Goal: Task Accomplishment & Management: Manage account settings

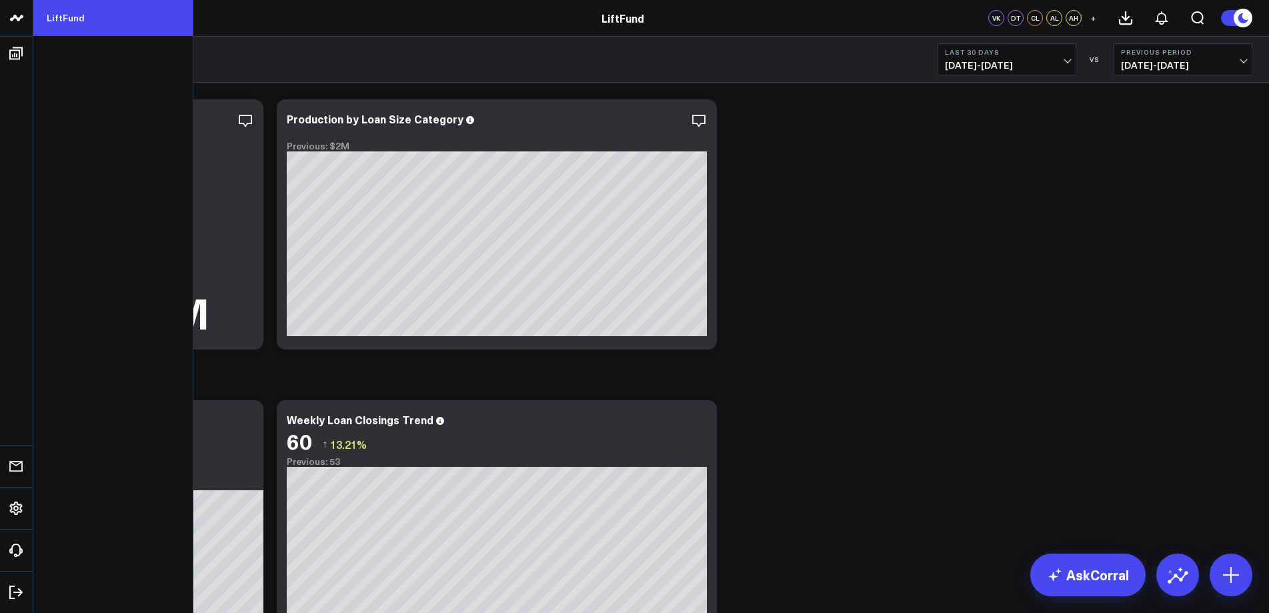
click at [82, 16] on link "LiftFund" at bounding box center [112, 18] width 159 height 36
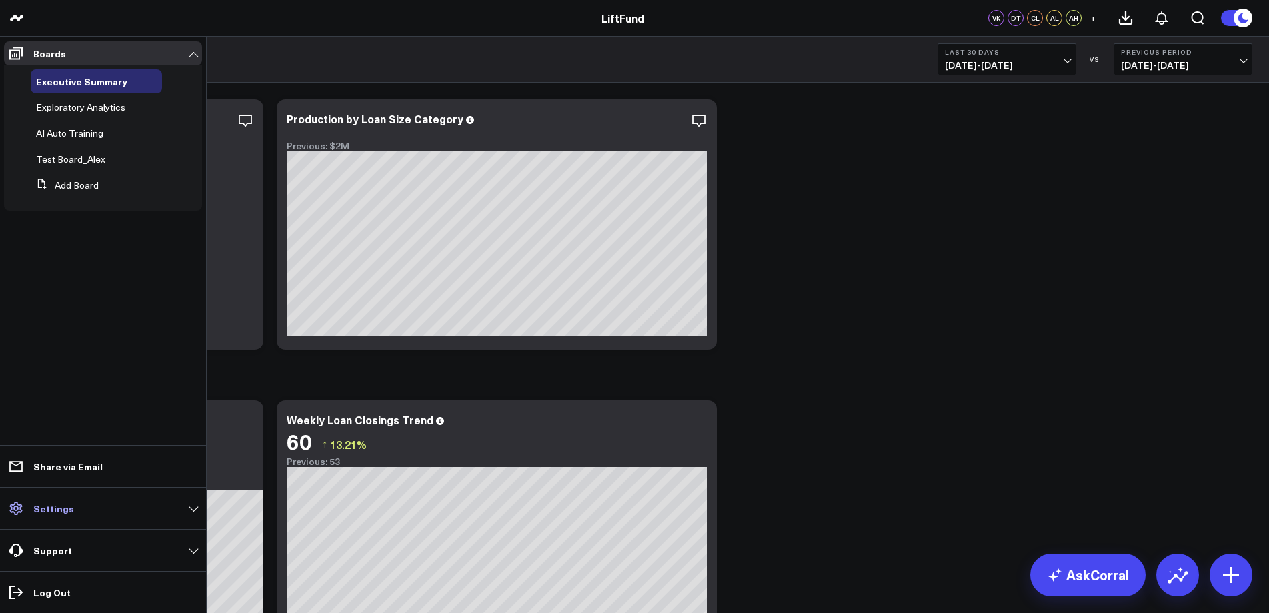
click at [19, 510] on icon at bounding box center [16, 508] width 16 height 16
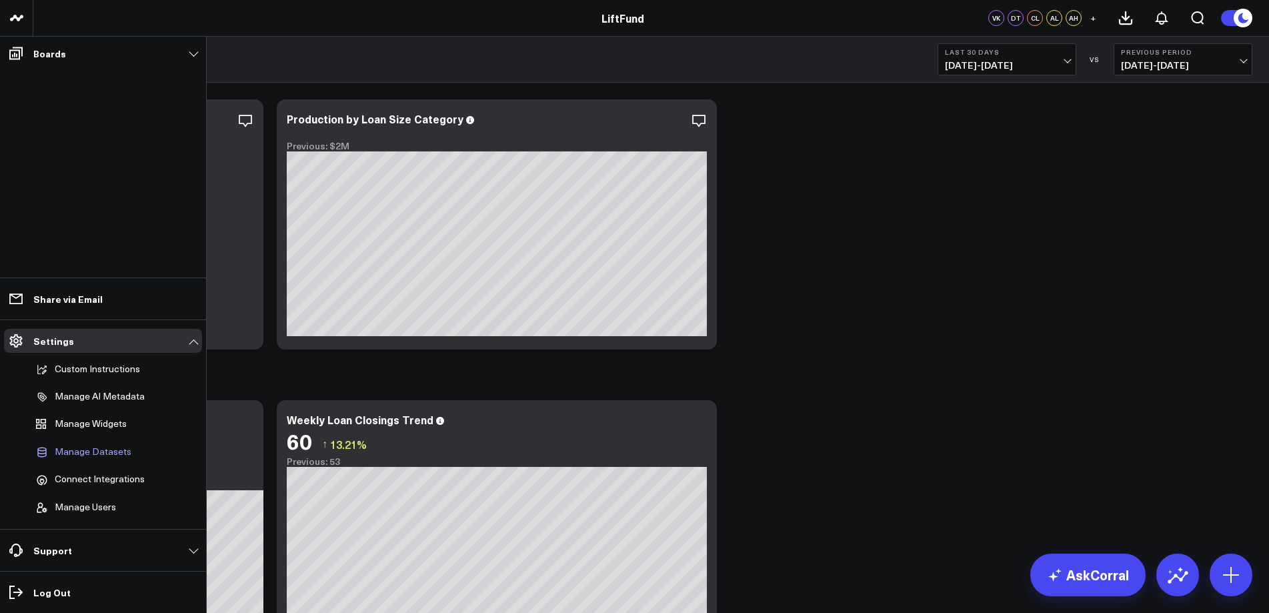
click at [92, 453] on span "Manage Datasets" at bounding box center [93, 452] width 77 height 12
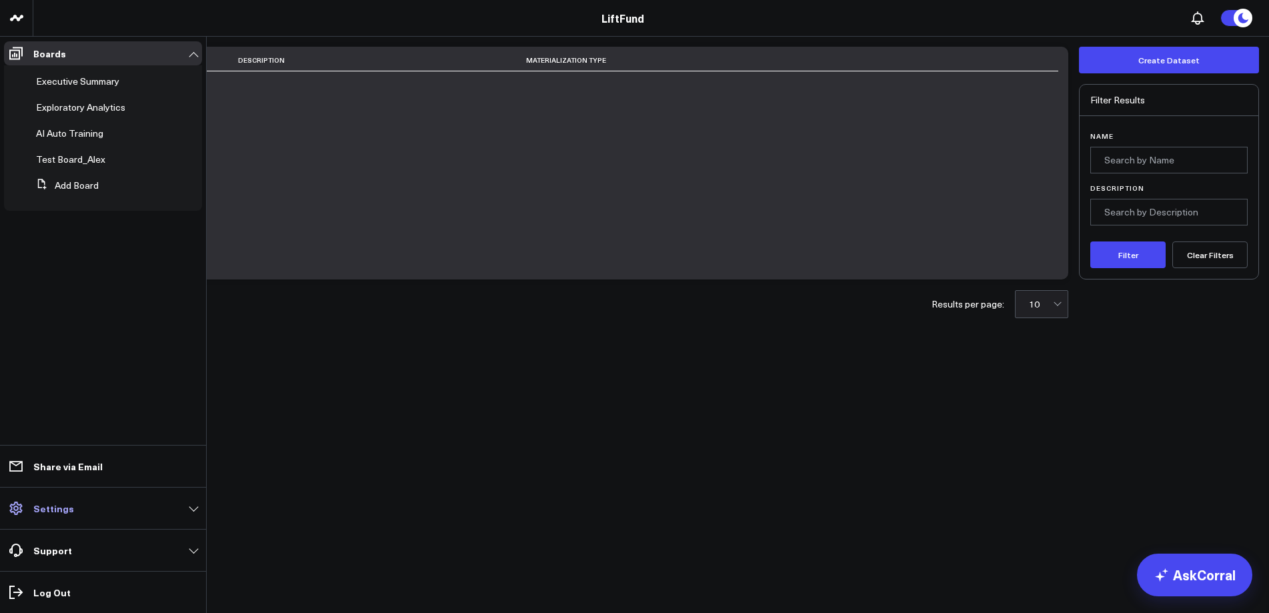
click at [26, 509] on span at bounding box center [16, 508] width 24 height 24
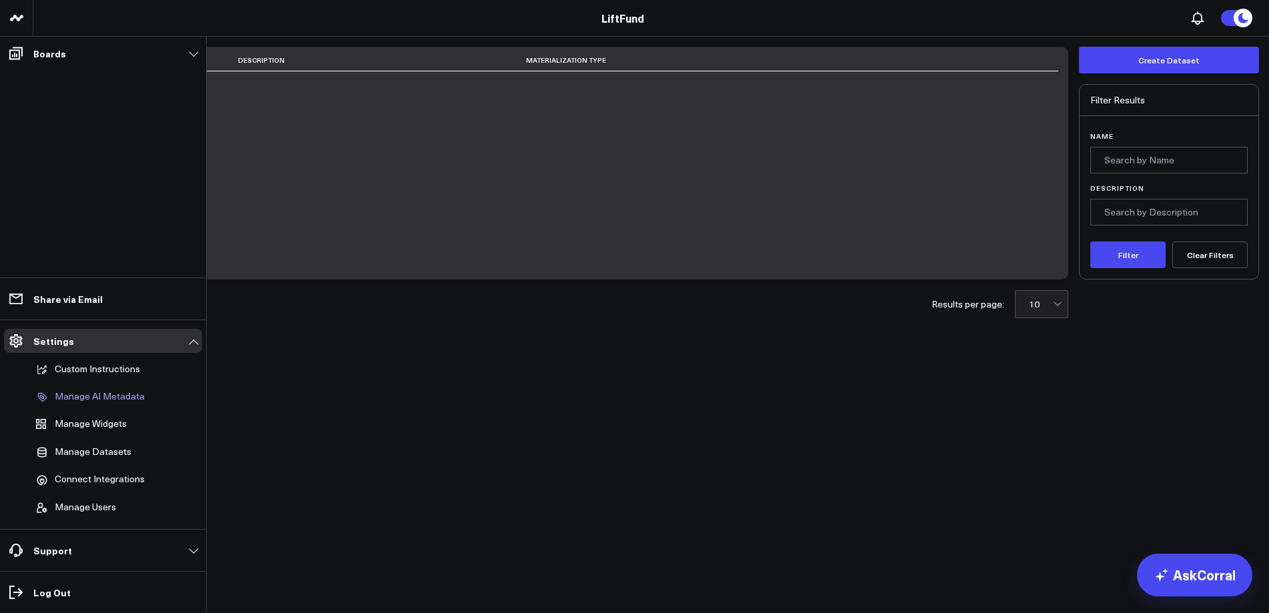
click at [130, 395] on p "Manage AI Metadata" at bounding box center [100, 397] width 90 height 12
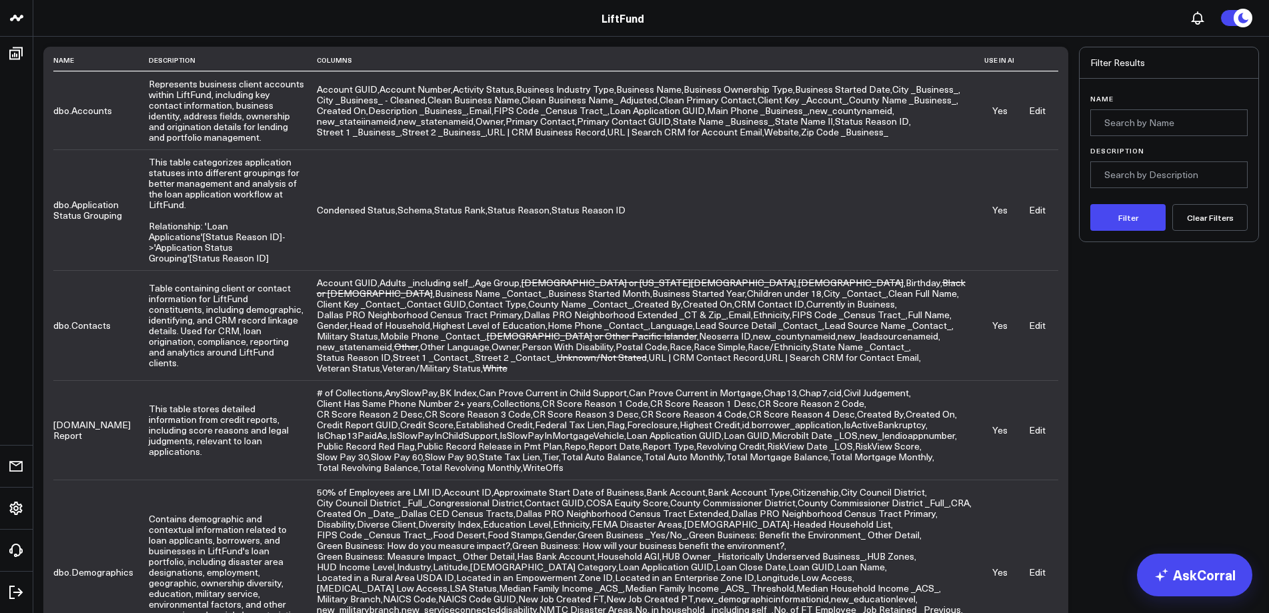
click at [1036, 111] on link "Edit" at bounding box center [1037, 110] width 17 height 13
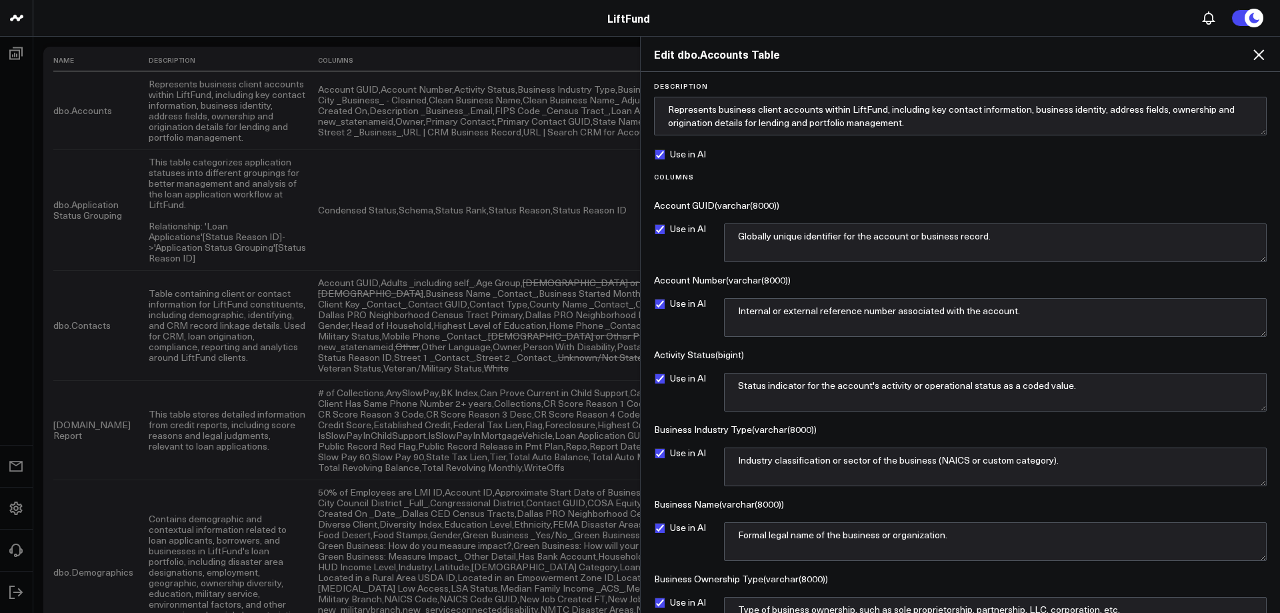
click at [880, 32] on header "LiftFund LiftFund" at bounding box center [640, 18] width 1280 height 37
click at [1258, 55] on icon at bounding box center [1259, 54] width 11 height 11
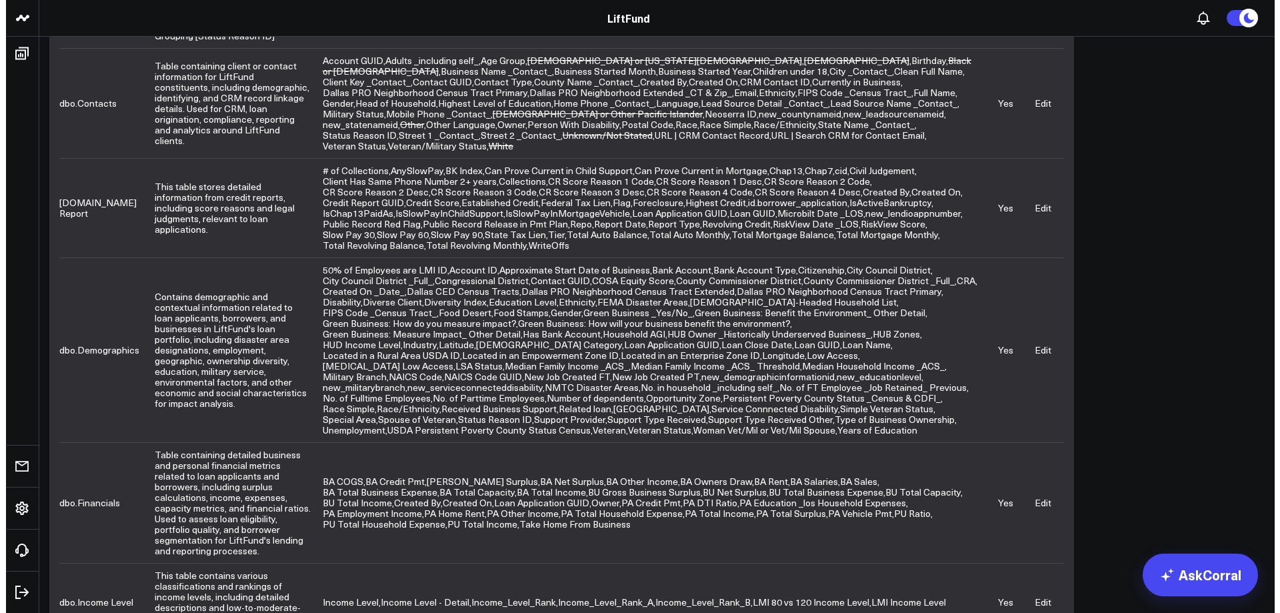
scroll to position [445, 0]
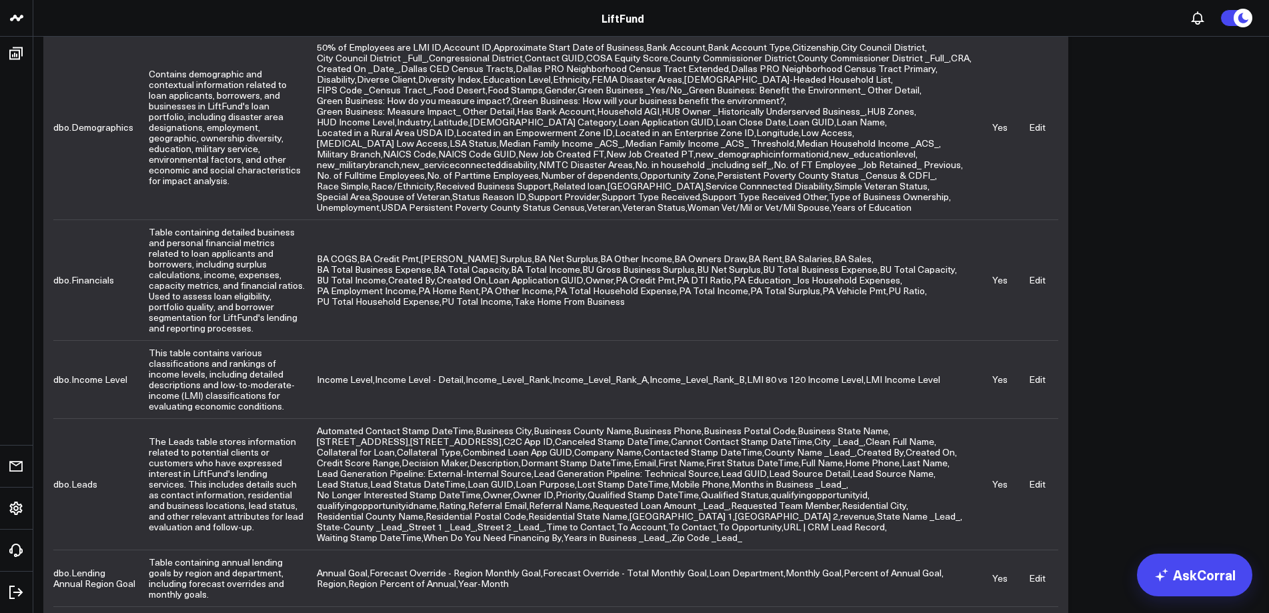
click at [1040, 373] on link "Edit" at bounding box center [1037, 379] width 17 height 13
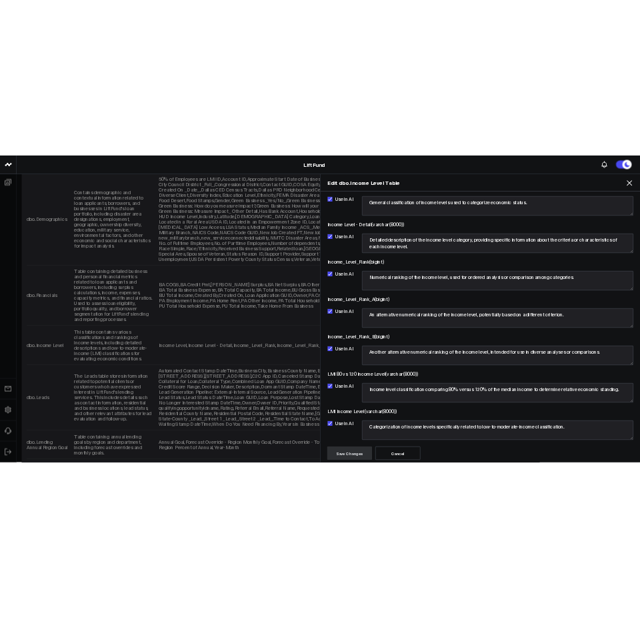
scroll to position [147, 0]
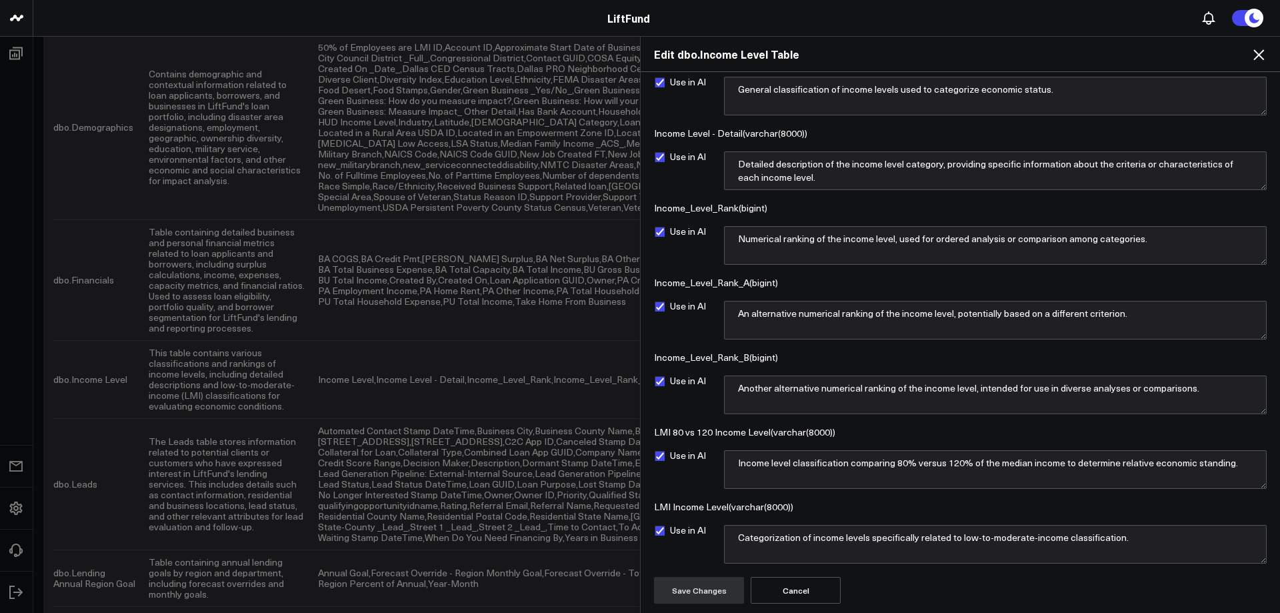
click at [662, 231] on label "Use in AI" at bounding box center [680, 231] width 52 height 11
click at [662, 231] on input "Use in AI" at bounding box center [659, 231] width 11 height 11
checkbox input "false"
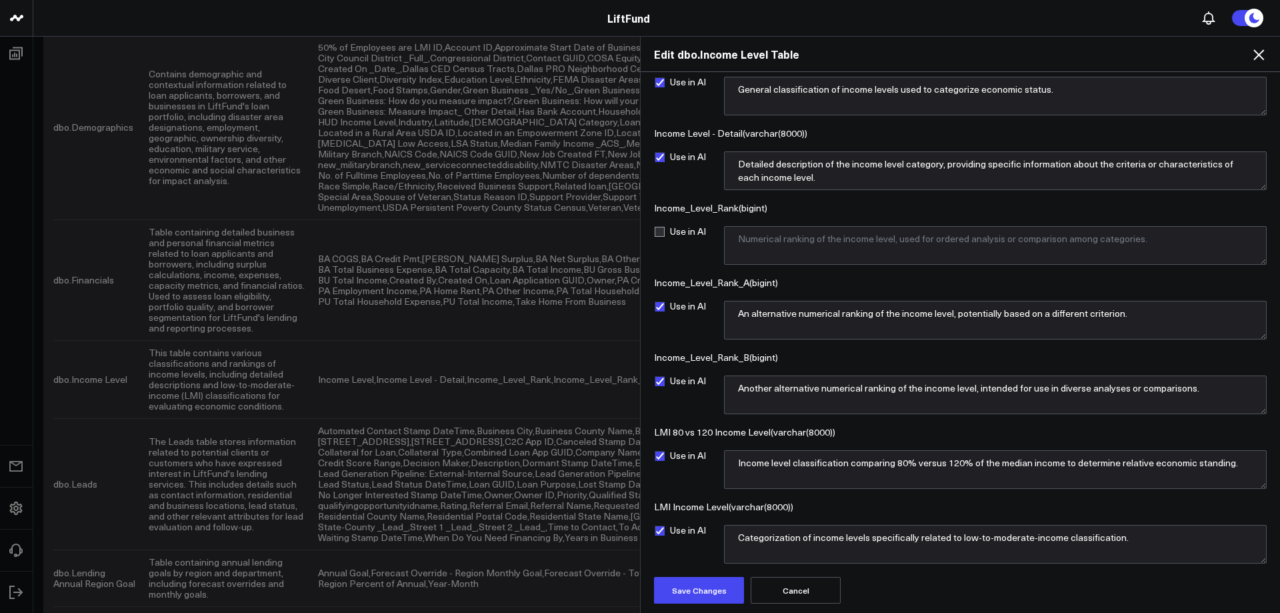
click at [660, 306] on label "Use in AI" at bounding box center [680, 306] width 52 height 11
click at [660, 306] on input "Use in AI" at bounding box center [659, 306] width 11 height 11
checkbox input "false"
click at [659, 383] on label "Use in AI" at bounding box center [680, 380] width 52 height 11
click at [659, 383] on input "Use in AI" at bounding box center [659, 380] width 11 height 11
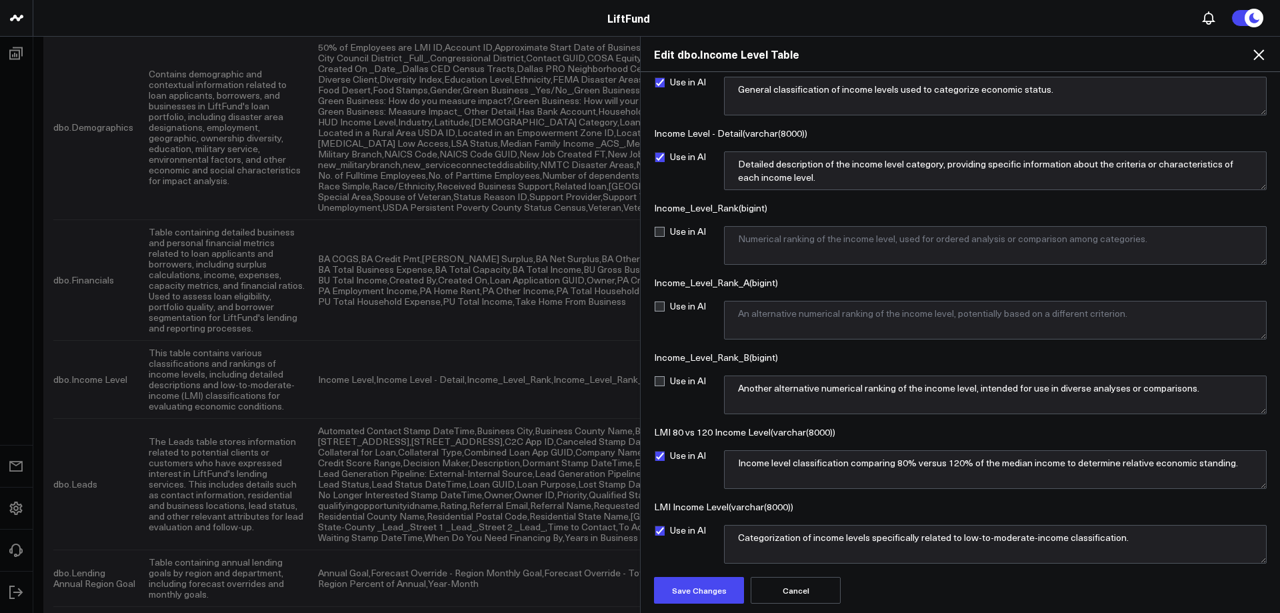
checkbox input "false"
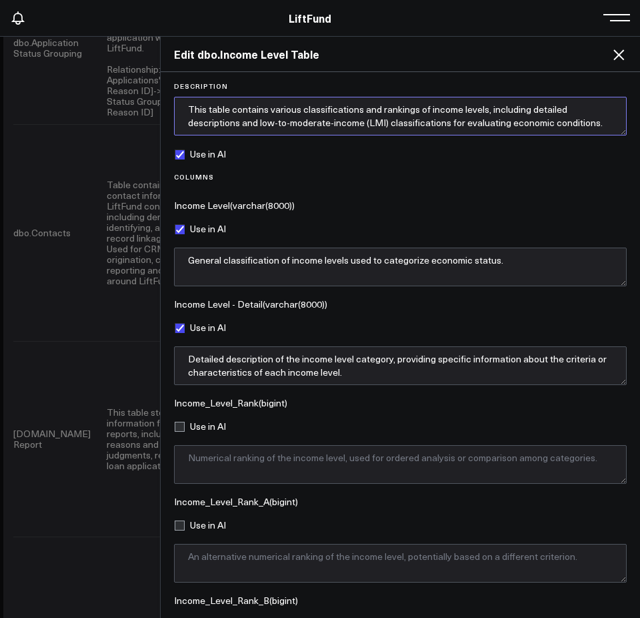
scroll to position [13, 0]
click at [448, 121] on textarea "This table contains various classifications and rankings of income levels, incl…" at bounding box center [400, 116] width 453 height 39
paste textarea "Static reference table of the organization's income-level categories and codes.…"
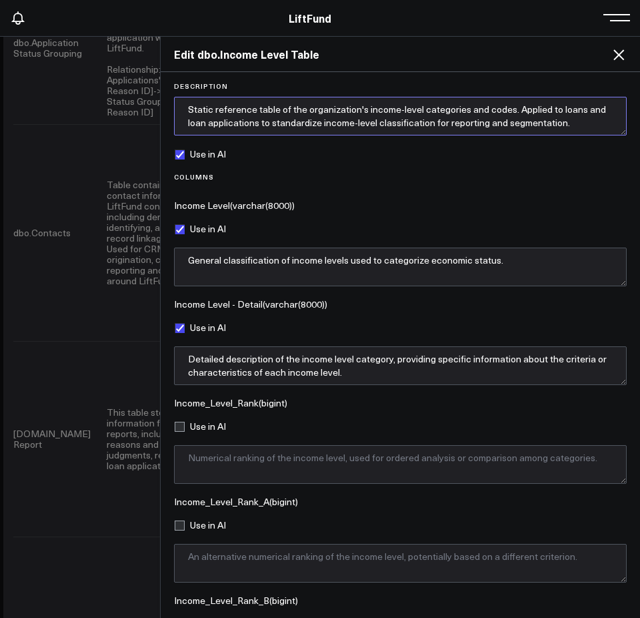
scroll to position [0, 0]
type textarea "Static reference table of the organization's income-level categories and codes.…"
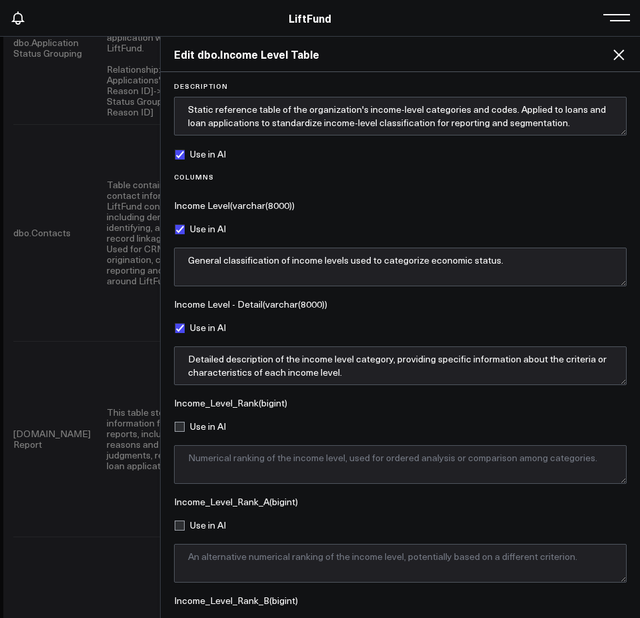
click at [541, 153] on div "Use in AI" at bounding box center [400, 154] width 453 height 11
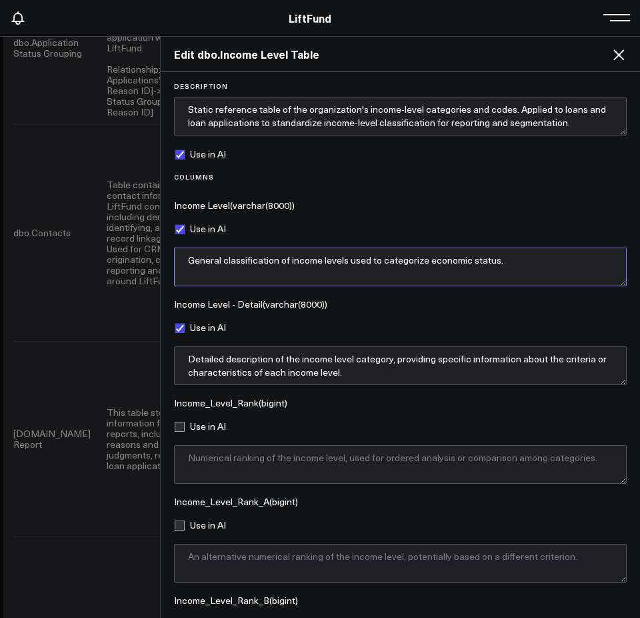
click at [469, 263] on textarea "General classification of income levels used to categorize economic status." at bounding box center [400, 266] width 453 height 39
click at [465, 268] on textarea "General classification of income levels used to categorize economic status." at bounding box center [400, 266] width 453 height 39
paste textarea "Categorical field defining the standardized income range classification assigne…"
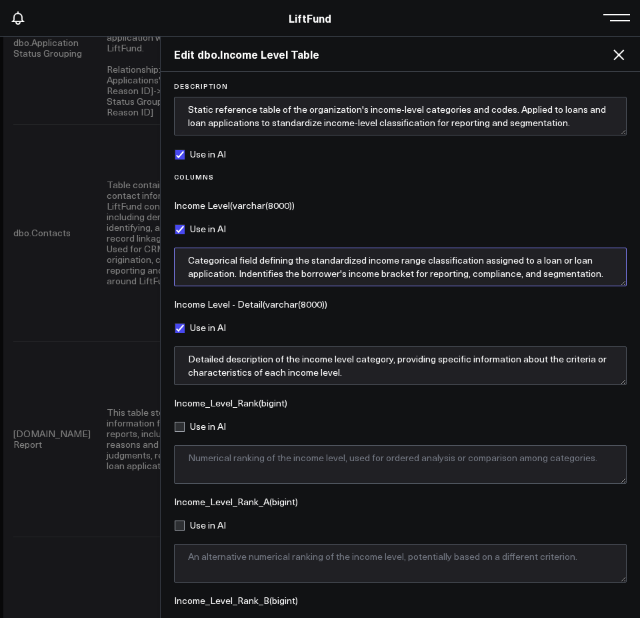
click at [252, 272] on textarea "Categorical field defining the standardized income range classification assigne…" at bounding box center [400, 266] width 453 height 39
click at [257, 273] on textarea "Categorical field defining the standardized income range classification assigne…" at bounding box center [400, 266] width 453 height 39
type textarea "Categorical field defining the standardized income range classification assigne…"
click at [419, 265] on textarea "Categorical field defining the standardized income range classification assigne…" at bounding box center [400, 266] width 453 height 39
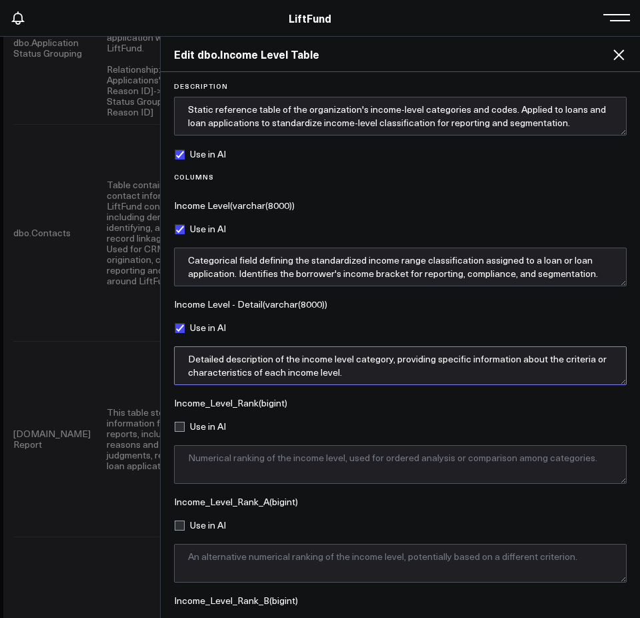
click at [312, 366] on textarea "Detailed description of the income level category, providing specific informati…" at bounding box center [400, 365] width 453 height 39
click at [298, 365] on textarea "Detailed description of the income level category, providing specific informati…" at bounding box center [400, 365] width 453 height 39
click at [296, 364] on textarea "Detailed description of the income level category, providing specific informati…" at bounding box center [400, 365] width 453 height 39
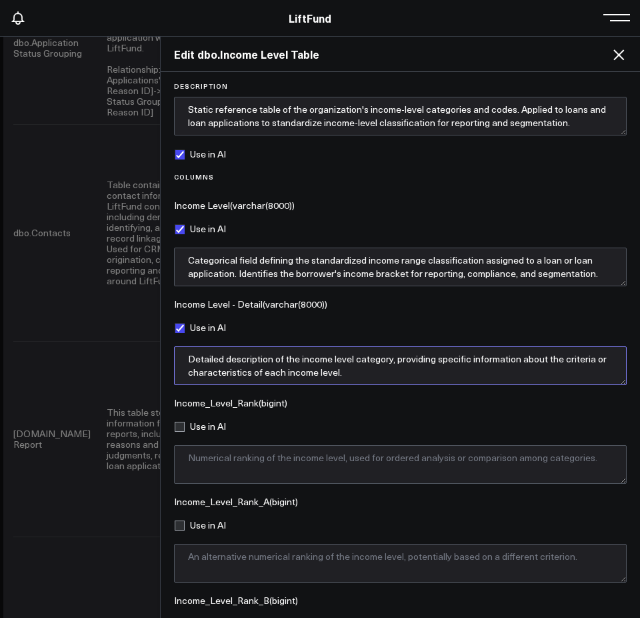
click at [296, 364] on textarea "Detailed description of the income level category, providing specific informati…" at bounding box center [400, 365] width 453 height 39
paste textarea "Provides a more granular version of the standardized income range classificatio…"
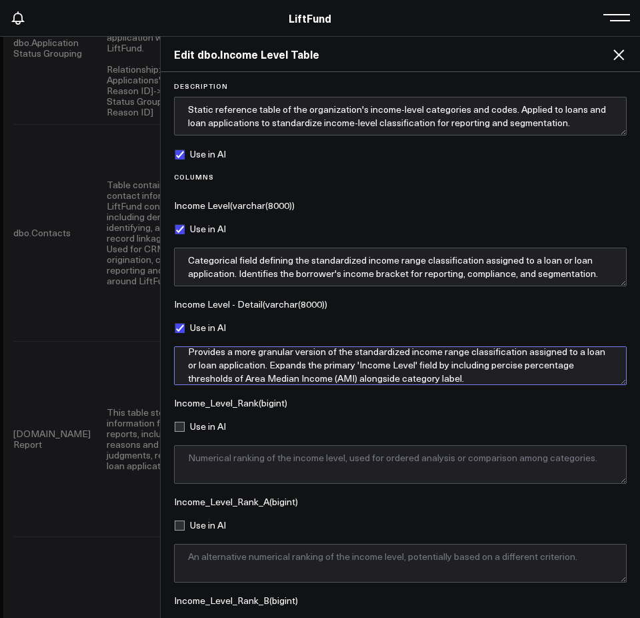
click at [525, 362] on textarea "Provides a more granular version of the standardized income range classificatio…" at bounding box center [400, 365] width 453 height 39
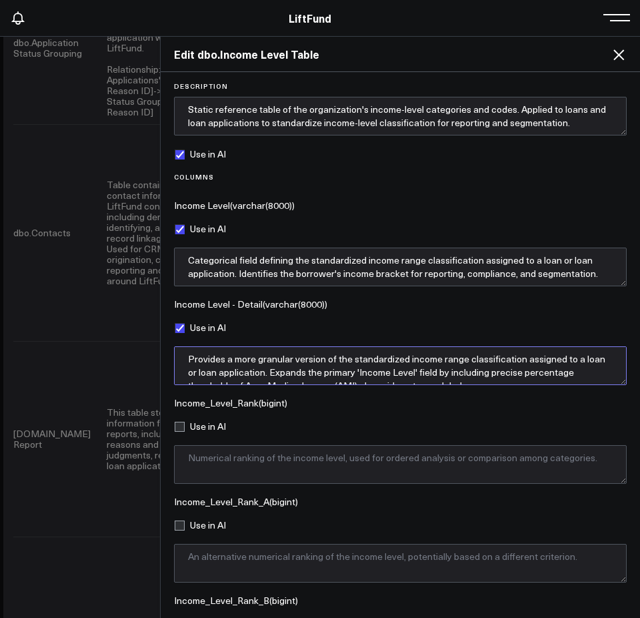
type textarea "Provides a more granular version of the standardized income range classificatio…"
click at [556, 411] on div "Columns Income Level ( varchar(8000) ) Use in AI Categorical field defining the…" at bounding box center [400, 526] width 453 height 706
click at [549, 365] on textarea "Provides a more granular version of the standardized income range classificatio…" at bounding box center [400, 365] width 453 height 39
click at [547, 361] on textarea "Provides a more granular version of the standardized income range classificatio…" at bounding box center [400, 365] width 453 height 39
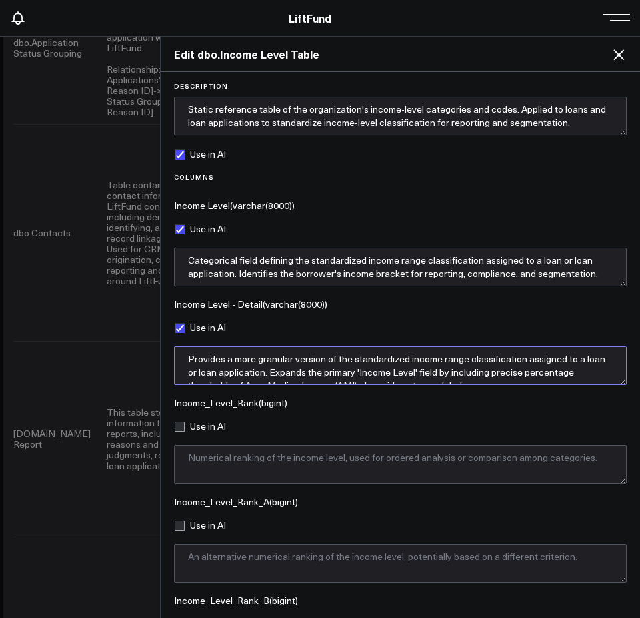
click at [547, 361] on textarea "Provides a more granular version of the standardized income range classificatio…" at bounding box center [400, 365] width 453 height 39
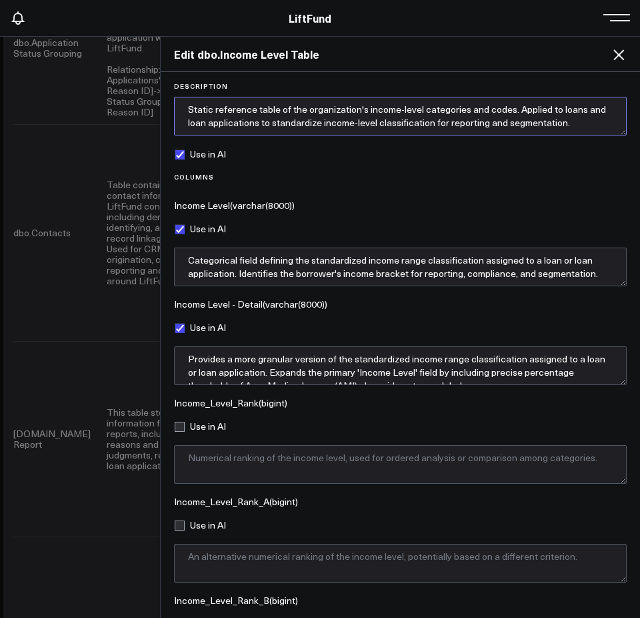
click at [494, 109] on textarea "Static reference table of the organization's income-level categories and codes.…" at bounding box center [400, 116] width 453 height 39
click at [527, 125] on textarea "Static reference table of the organization's income-level categories and codes.…" at bounding box center [400, 116] width 453 height 39
click at [411, 111] on textarea "Static reference table of the organization's income-level categories and codes.…" at bounding box center [400, 116] width 453 height 39
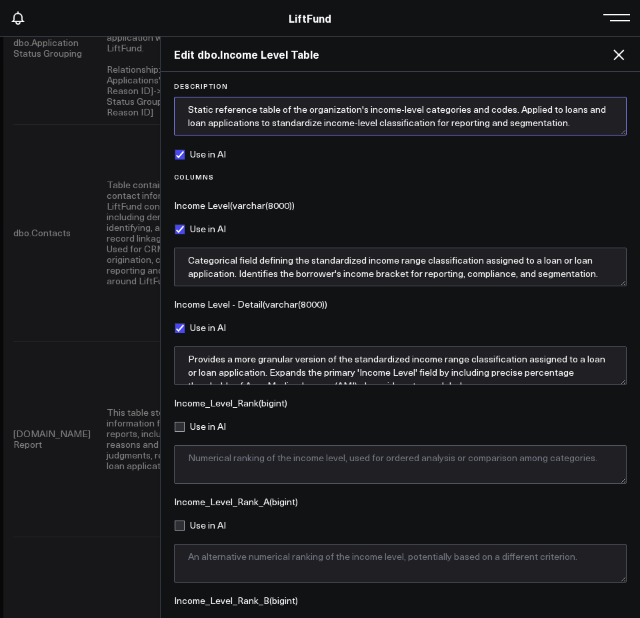
click at [421, 121] on textarea "Static reference table of the organization's income-level categories and codes.…" at bounding box center [400, 116] width 453 height 39
click at [420, 120] on textarea "Static reference table of the organization's income-level categories and codes.…" at bounding box center [400, 116] width 453 height 39
click at [461, 123] on textarea "Static reference table of the organization's income-level categories and codes.…" at bounding box center [400, 116] width 453 height 39
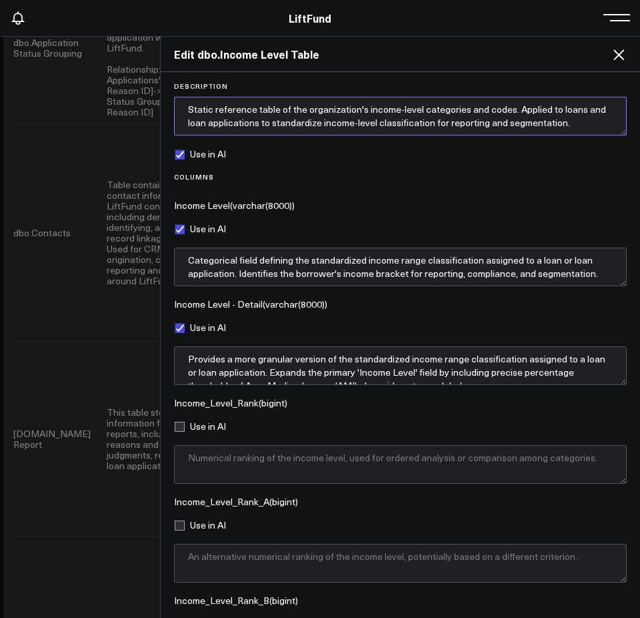
click at [461, 123] on textarea "Static reference table of the organization's income-level categories and codes.…" at bounding box center [400, 116] width 453 height 39
click at [597, 129] on textarea "Static reference table of the organization's income-level categories and codes.…" at bounding box center [400, 116] width 453 height 39
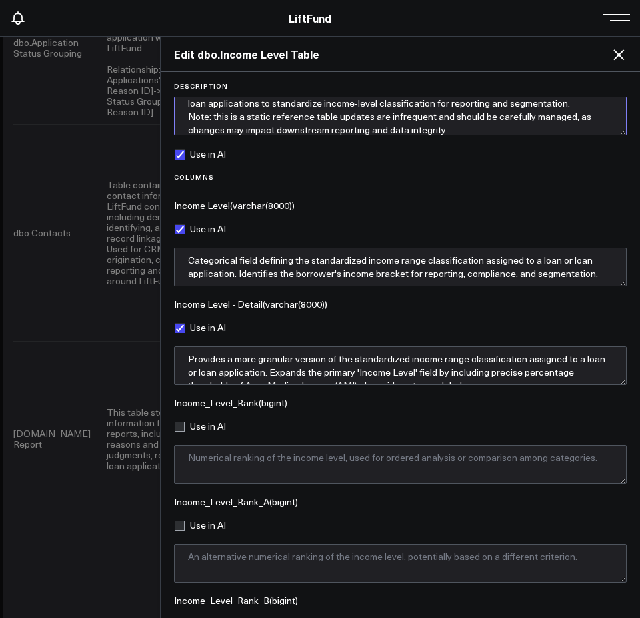
scroll to position [27, 0]
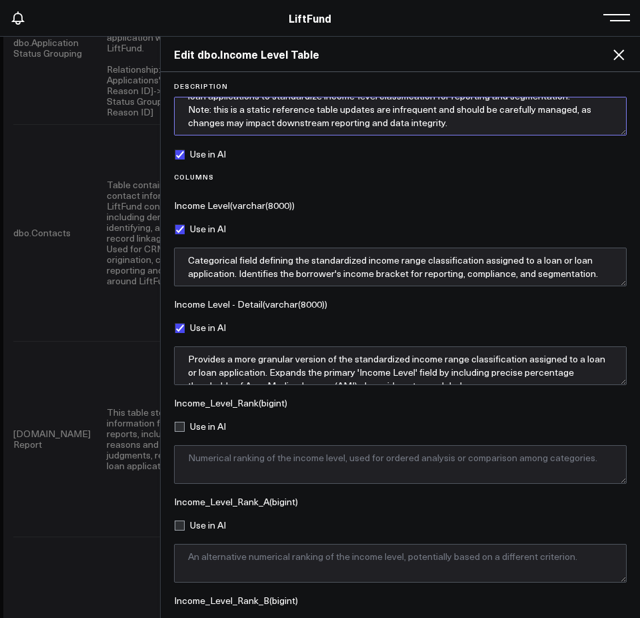
drag, startPoint x: 470, startPoint y: 125, endPoint x: 183, endPoint y: 115, distance: 286.9
click at [183, 115] on textarea "Static reference table of the organization's income-level categories and codes.…" at bounding box center [400, 116] width 453 height 39
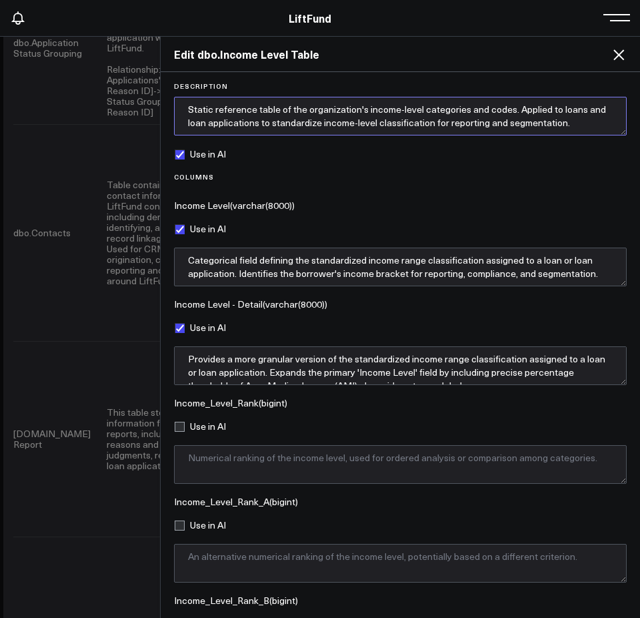
scroll to position [7, 0]
click at [379, 109] on textarea "Static reference table of the organization's income-level categories and codes.…" at bounding box center [400, 116] width 453 height 39
click at [379, 108] on textarea "Static reference table of the organization's income-level categories and codes.…" at bounding box center [400, 116] width 453 height 39
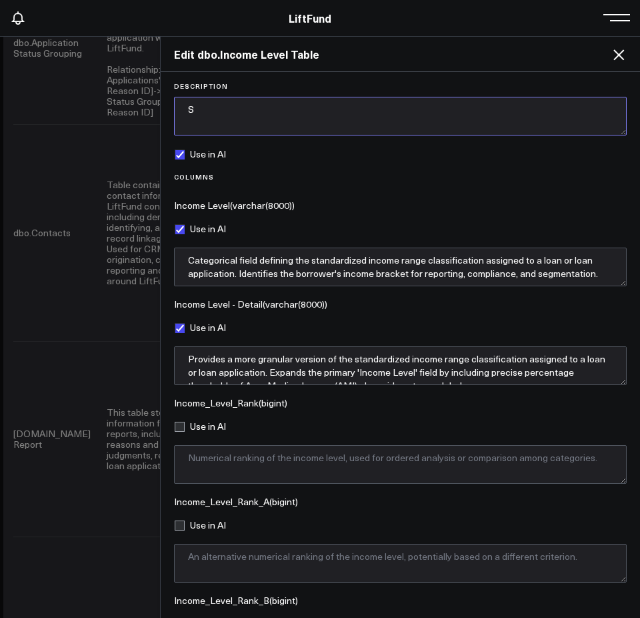
scroll to position [0, 0]
drag, startPoint x: 445, startPoint y: 107, endPoint x: 34, endPoint y: 93, distance: 411.7
click at [34, 93] on div "Edit dbo.Income Level Table Description Stors the organization's standardized i…" at bounding box center [320, 327] width 640 height 582
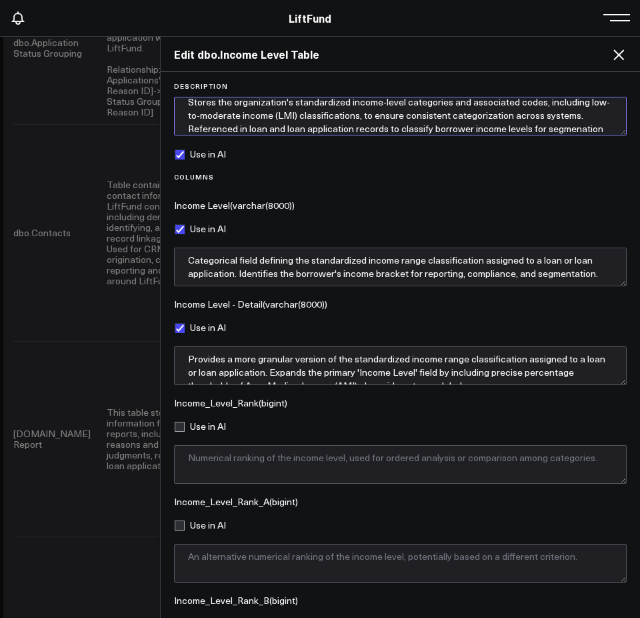
scroll to position [21, 0]
click at [231, 132] on textarea "Stores the organization's standardized income-level categories and associated c…" at bounding box center [400, 116] width 453 height 39
type textarea "Stores the organization's standardized income-level categories and associated c…"
click at [464, 125] on textarea "Stores the organization's standardized income-level categories and associated c…" at bounding box center [400, 116] width 453 height 39
click at [474, 127] on textarea "Stores the organization's standardized income-level categories and associated c…" at bounding box center [400, 116] width 453 height 39
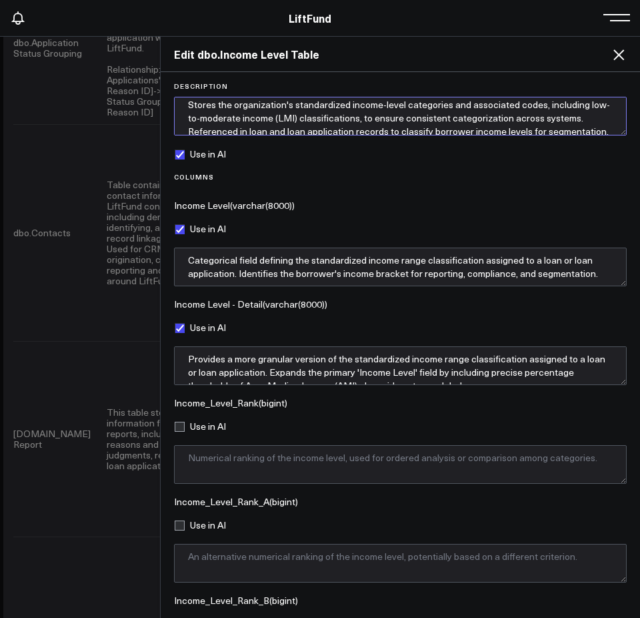
scroll to position [0, 0]
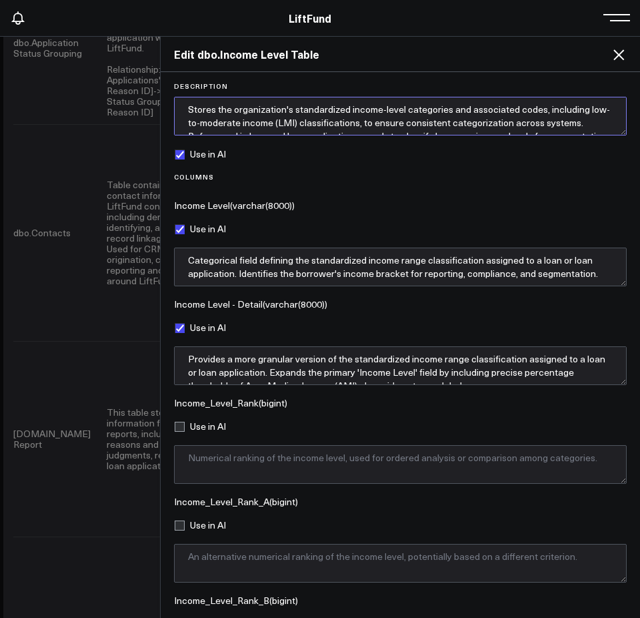
click at [223, 113] on textarea "Stores the organization's standardized income-level categories and associated c…" at bounding box center [400, 116] width 453 height 39
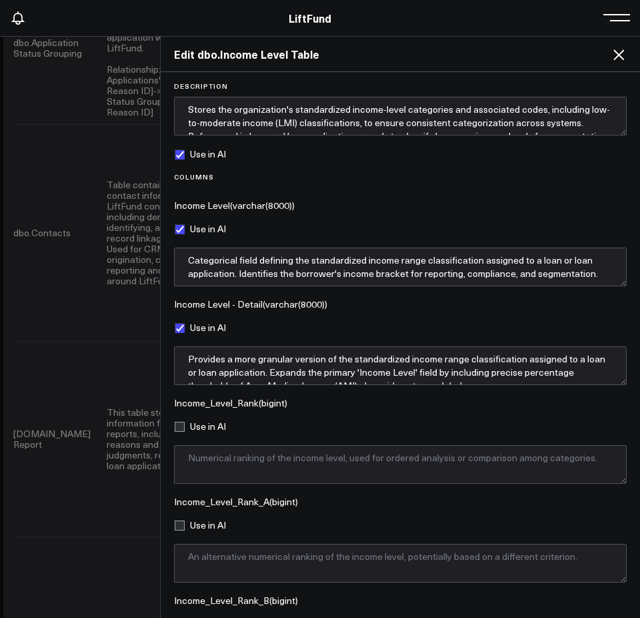
drag, startPoint x: 517, startPoint y: 187, endPoint x: 511, endPoint y: 179, distance: 10.0
click at [517, 186] on div "Columns" at bounding box center [400, 180] width 453 height 15
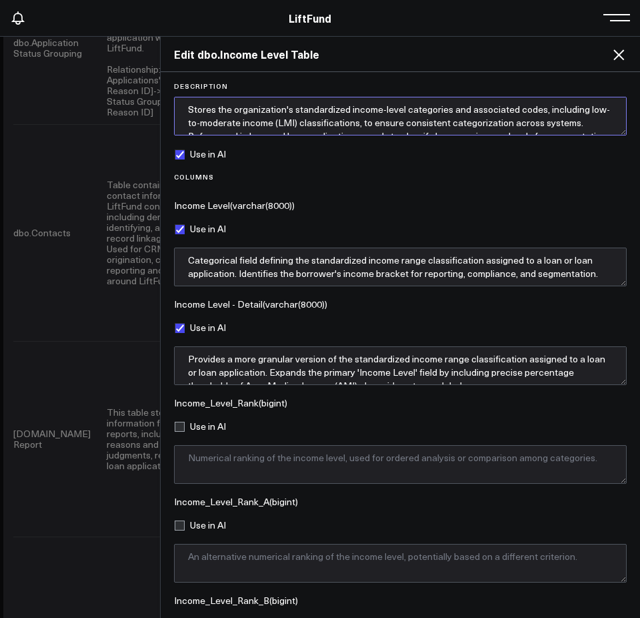
click at [233, 111] on textarea "Stores the organization's standardized income-level categories and associated c…" at bounding box center [400, 116] width 453 height 39
drag, startPoint x: 187, startPoint y: 108, endPoint x: 479, endPoint y: 107, distance: 292.1
click at [479, 107] on textarea "Stores the organization's standardized income-level categories and associated c…" at bounding box center [400, 116] width 453 height 39
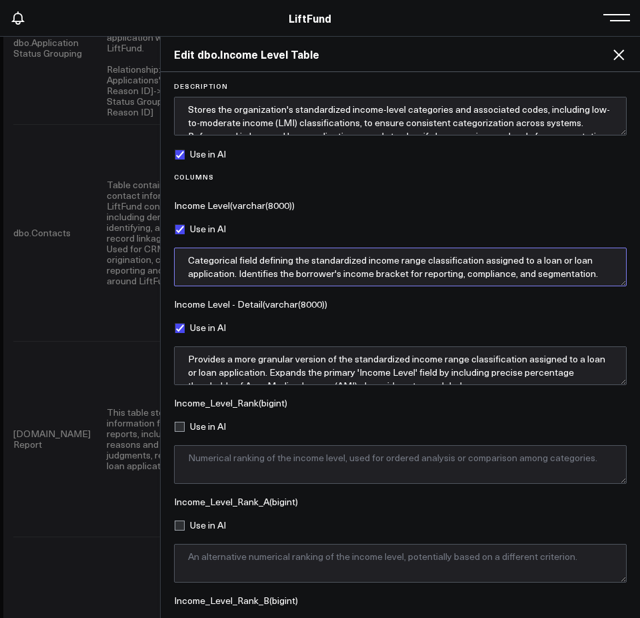
click at [322, 265] on textarea "Categorical field defining the standardized income range classification assigne…" at bounding box center [400, 266] width 453 height 39
click at [387, 266] on textarea "Categorical field defining the standardized income range classification assigne…" at bounding box center [400, 266] width 453 height 39
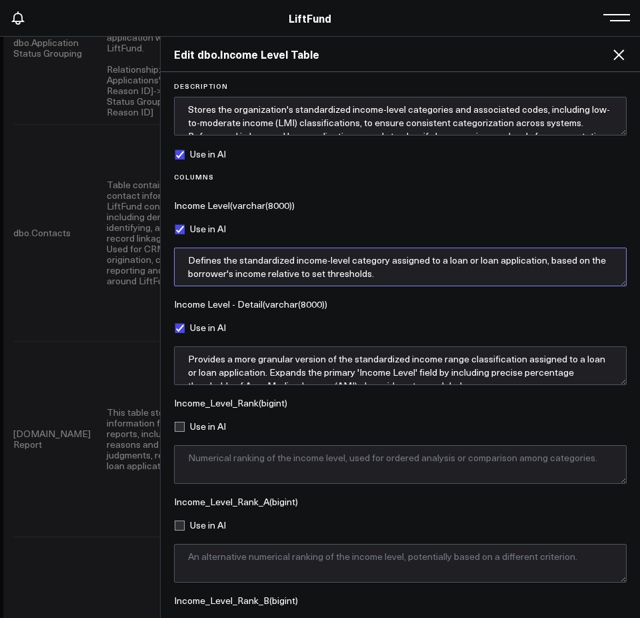
click at [397, 277] on textarea "Defines the standardized income-level category assigned to a loan or loan appli…" at bounding box center [400, 266] width 453 height 39
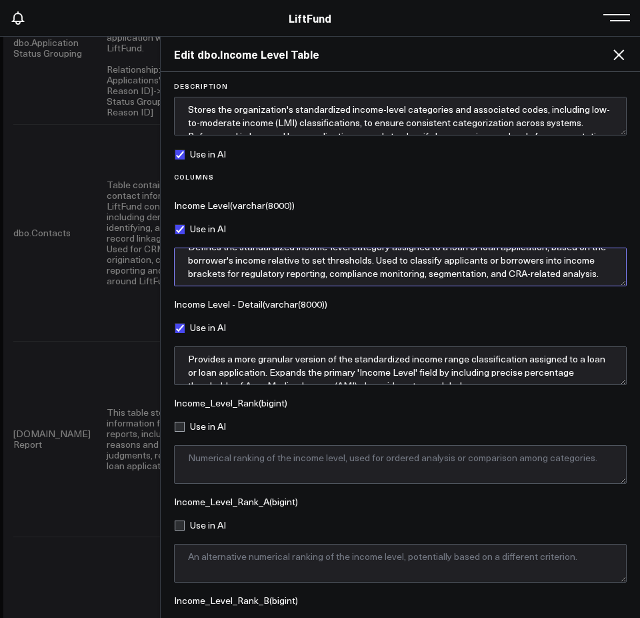
scroll to position [5, 0]
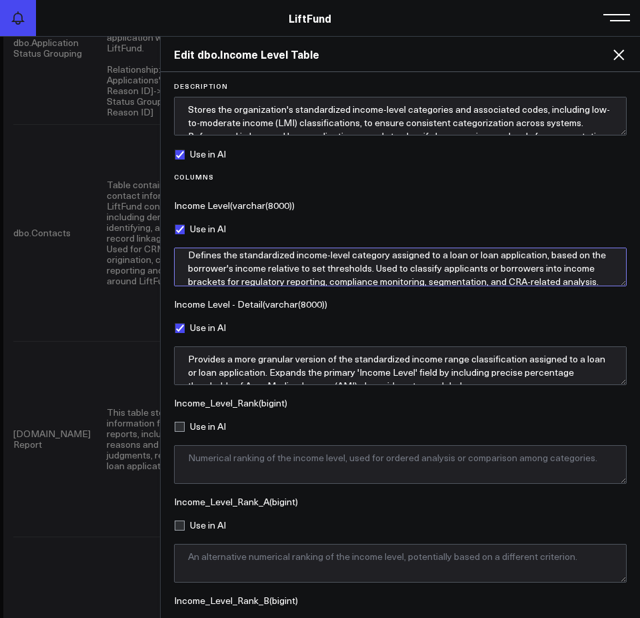
type textarea "Defines the standardized income-level category assigned to a loan or loan appli…"
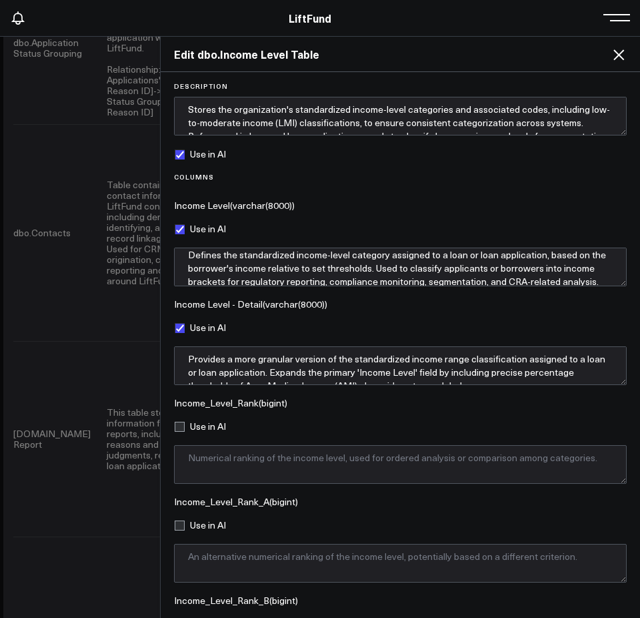
click at [450, 292] on div "Columns Income Level ( varchar(8000) ) Use in AI Defines the standardized incom…" at bounding box center [400, 526] width 453 height 706
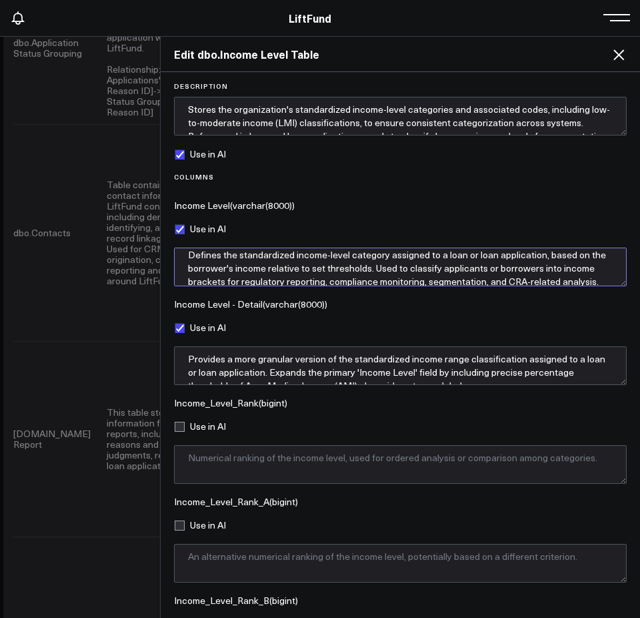
click at [455, 264] on textarea "Defines the standardized income-level category assigned to a loan or loan appli…" at bounding box center [400, 266] width 453 height 39
click at [368, 275] on textarea "Defines the standardized income-level category assigned to a loan or loan appli…" at bounding box center [400, 266] width 453 height 39
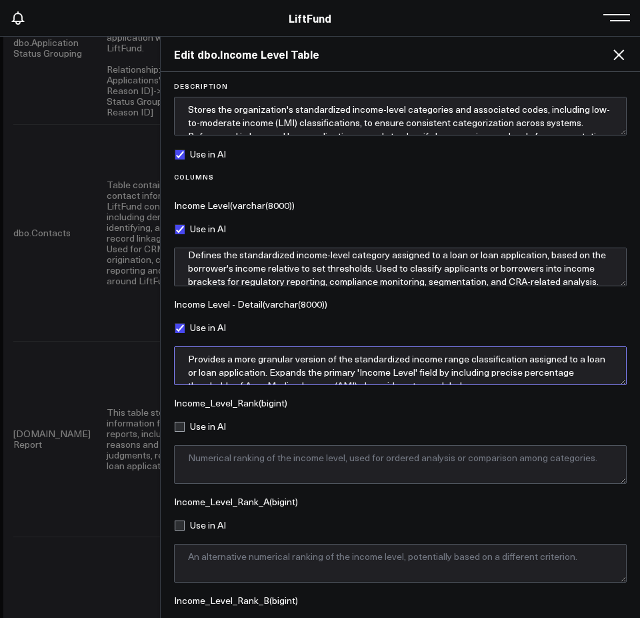
click at [333, 375] on textarea "Provides a more granular version of the standardized income range classificatio…" at bounding box center [400, 365] width 453 height 39
click at [335, 375] on textarea "Provides a more granular version of the standardized income range classificatio…" at bounding box center [400, 365] width 453 height 39
click at [580, 369] on textarea "Provides a more granular version of the standardized income-level classificatio…" at bounding box center [400, 365] width 453 height 39
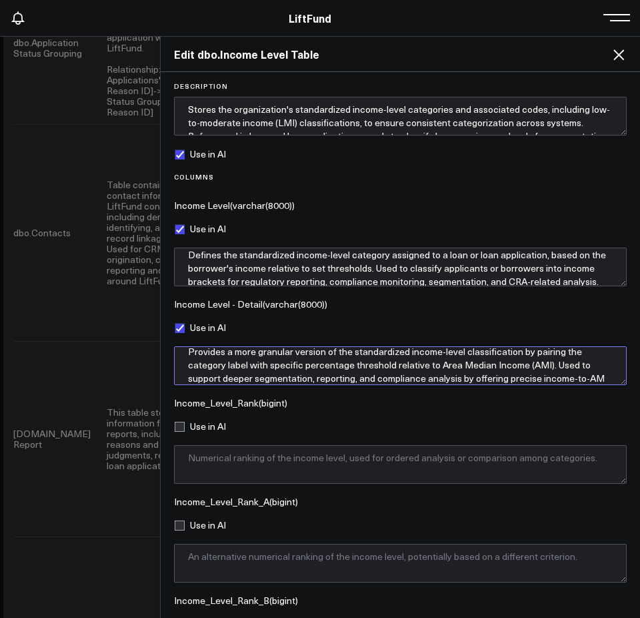
scroll to position [21, 0]
click at [523, 377] on textarea "Provides a more granular version of the standardized income-level classificatio…" at bounding box center [400, 365] width 453 height 39
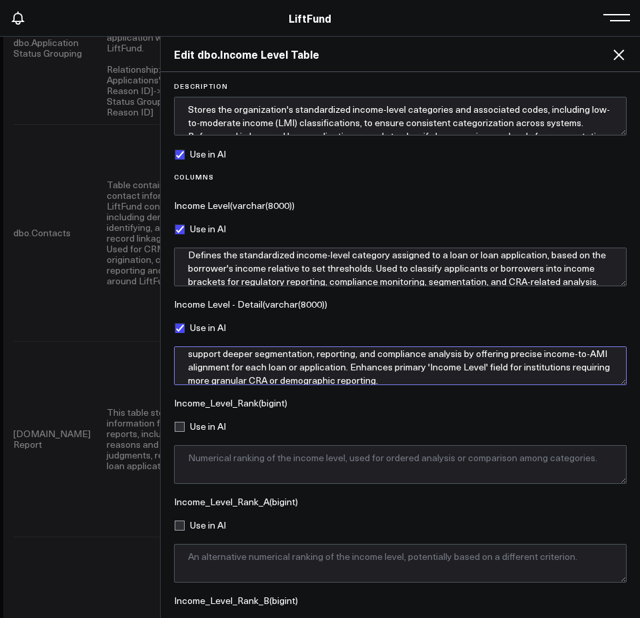
scroll to position [19, 0]
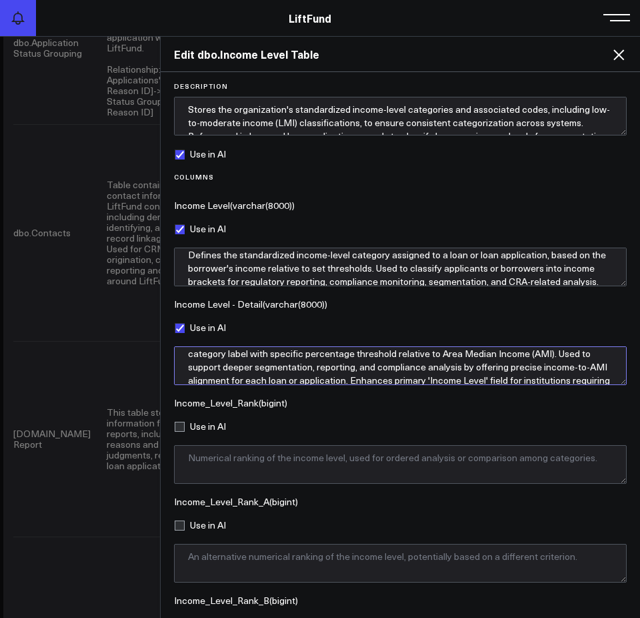
type textarea "Provides a more granular version of the standardized income-level classificatio…"
click at [401, 371] on textarea "Provides a more granular version of the standardized income-level classificatio…" at bounding box center [400, 365] width 453 height 39
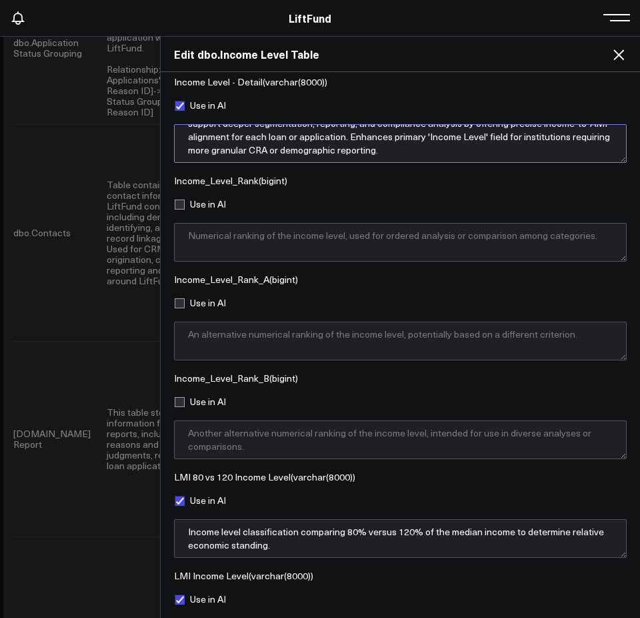
scroll to position [310, 0]
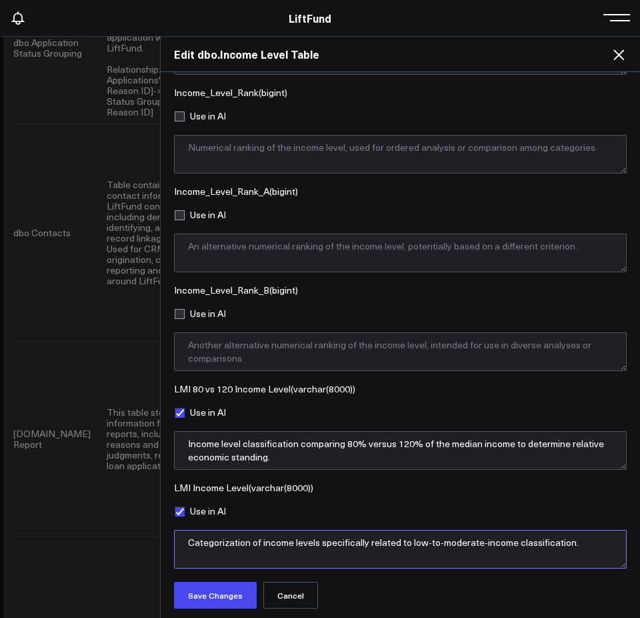
click at [475, 542] on textarea "Categorization of income levels specifically related to low-to-moderate-income …" at bounding box center [400, 548] width 453 height 39
click at [315, 555] on textarea "Categorization of income levels specifically related to low-to-moderate-income …" at bounding box center [400, 548] width 453 height 39
click at [323, 548] on textarea "Categorization of income levels specifically related to low-to-moderate-income …" at bounding box center [400, 548] width 453 height 39
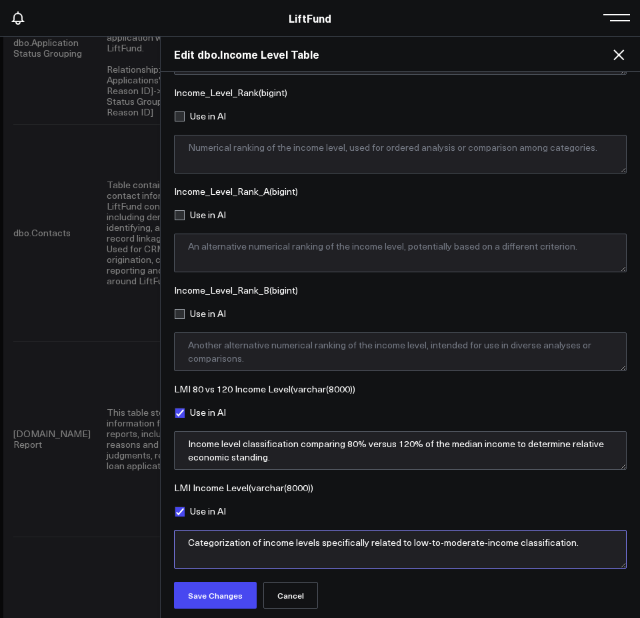
click at [323, 548] on textarea "Categorization of income levels specifically related to low-to-moderate-income …" at bounding box center [400, 548] width 453 height 39
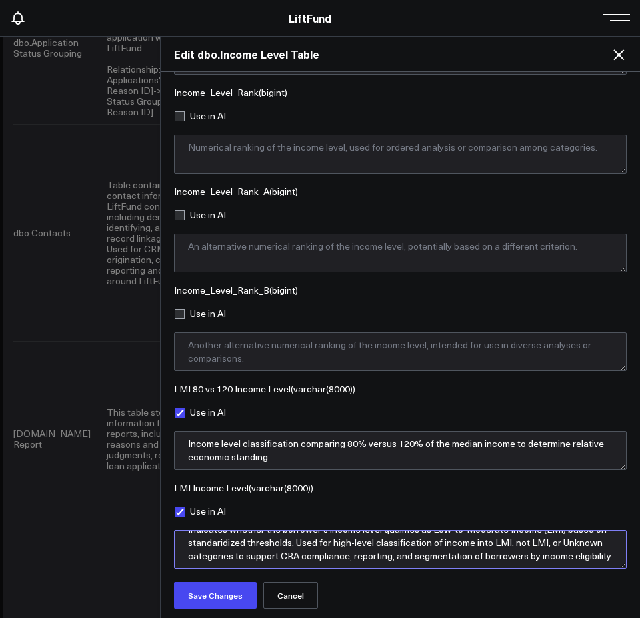
scroll to position [5, 0]
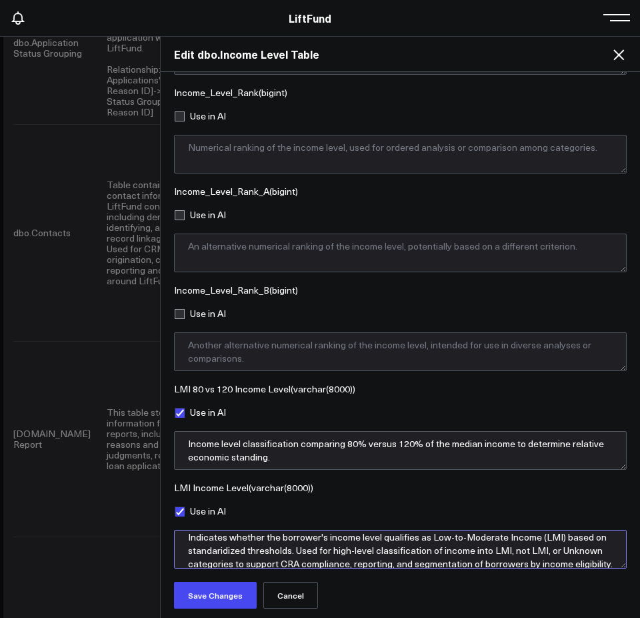
drag, startPoint x: 465, startPoint y: 544, endPoint x: 446, endPoint y: 544, distance: 18.7
click at [465, 544] on textarea "Indicates whether the borrower's income level qualifies as Low-to-Moderate Inco…" at bounding box center [400, 548] width 453 height 39
type textarea "Indicates whether the borrower's income level qualifies as Low-to-Moderate Inco…"
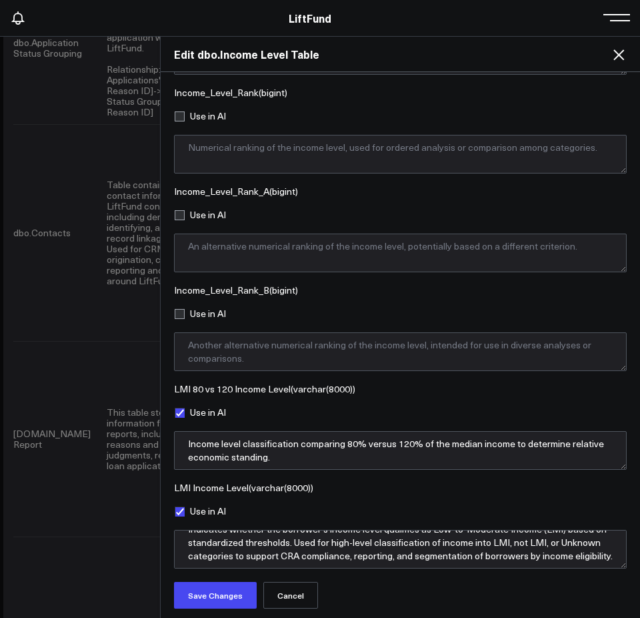
scroll to position [27, 0]
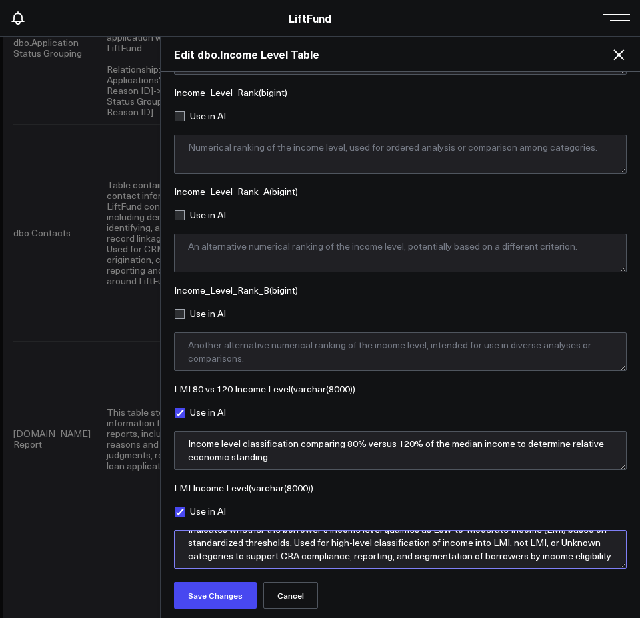
click at [494, 548] on textarea "Indicates whether the borrower's income level qualifies as Low-to-Moderate Inco…" at bounding box center [400, 548] width 453 height 39
click at [492, 548] on textarea "Indicates whether the borrower's income level qualifies as Low-to-Moderate Inco…" at bounding box center [400, 548] width 453 height 39
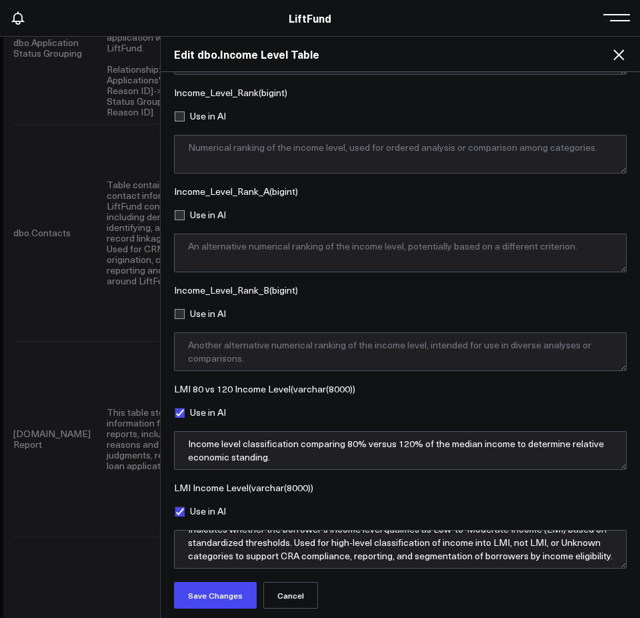
click at [387, 427] on div "Use in AI Income level classification comparing 80% versus 120% of the median i…" at bounding box center [400, 438] width 453 height 63
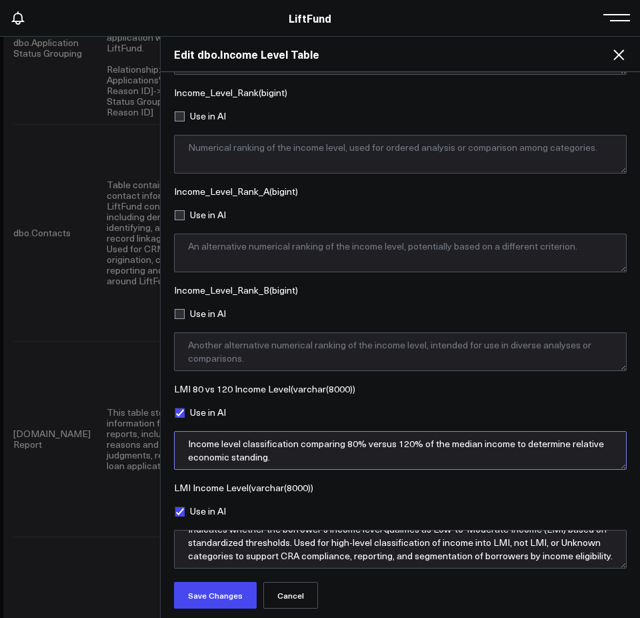
click at [373, 459] on textarea "Income level classification comparing 80% versus 120% of the median income to d…" at bounding box center [400, 450] width 453 height 39
click at [287, 454] on textarea "Income level classification comparing 80% versus 120% of the median income to d…" at bounding box center [400, 450] width 453 height 39
click at [282, 448] on textarea "Income level classification comparing 80% versus 120% of the median income to d…" at bounding box center [400, 450] width 453 height 39
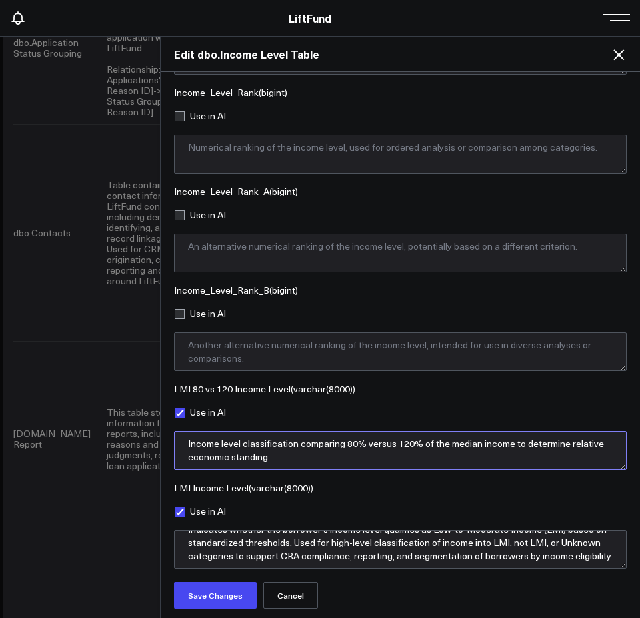
click at [282, 448] on textarea "Income level classification comparing 80% versus 120% of the median income to d…" at bounding box center [400, 450] width 453 height 39
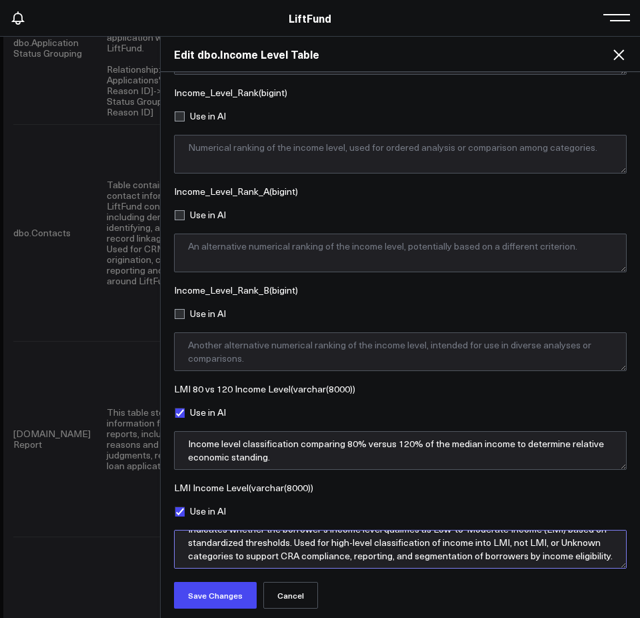
click at [381, 560] on textarea "Indicates whether the borrower's income level qualifies as Low-to-Moderate Inco…" at bounding box center [400, 548] width 453 height 39
click at [325, 553] on textarea "Indicates whether the borrower's income level qualifies as Low-to-Moderate Inco…" at bounding box center [400, 548] width 453 height 39
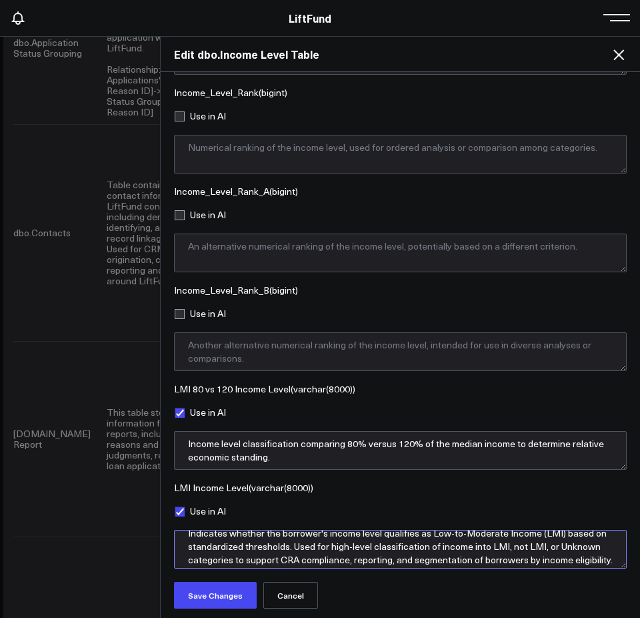
scroll to position [0, 0]
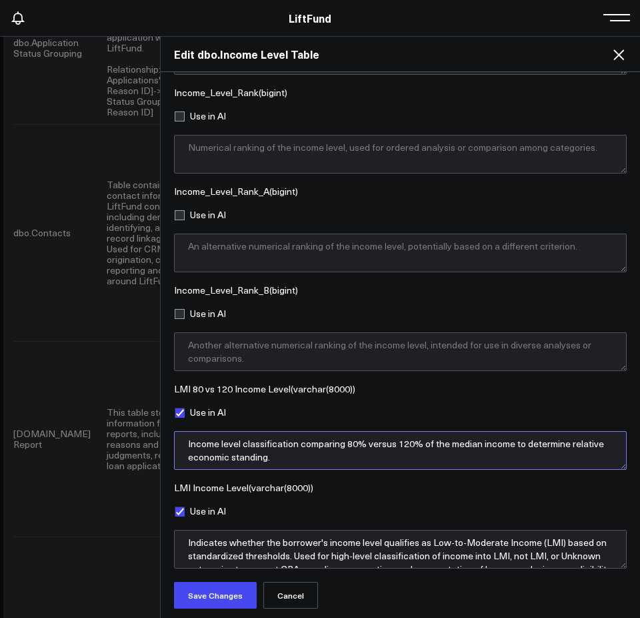
click at [255, 449] on textarea "Income level classification comparing 80% versus 120% of the median income to d…" at bounding box center [400, 450] width 453 height 39
click at [389, 444] on textarea "Income level classification comparing 80% versus 120% of the median income to d…" at bounding box center [400, 450] width 453 height 39
click at [389, 443] on textarea "Income level classification comparing 80% versus 120% of the median income to d…" at bounding box center [400, 450] width 453 height 39
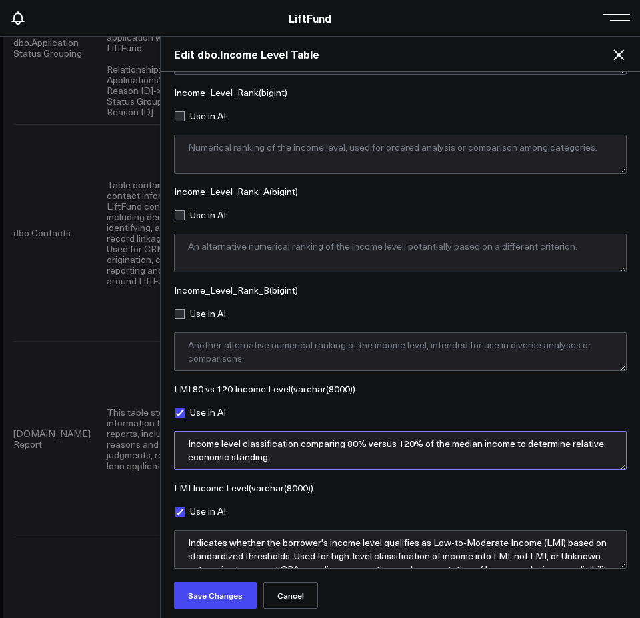
click at [389, 443] on textarea "Income level classification comparing 80% versus 120% of the median income to d…" at bounding box center [400, 450] width 453 height 39
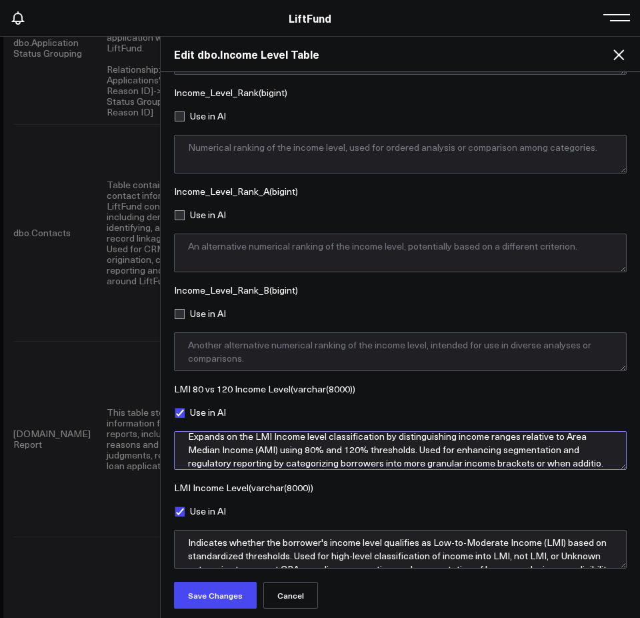
scroll to position [21, 0]
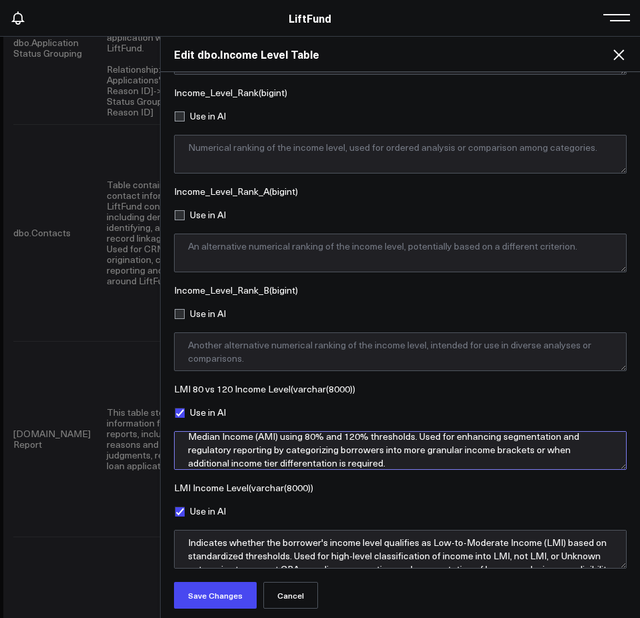
click at [313, 462] on textarea "Expands on the LMI Income level classification by distinguishing income ranges …" at bounding box center [400, 450] width 453 height 39
type textarea "Expands on the LMI Income level classification by distinguishing income ranges …"
click at [301, 449] on textarea "Expands on the LMI Income level classification by distinguishing income ranges …" at bounding box center [400, 450] width 453 height 39
click at [301, 448] on textarea "Expands on the LMI Income level classification by distinguishing income ranges …" at bounding box center [400, 450] width 453 height 39
click at [301, 447] on textarea "Expands on the LMI Income level classification by distinguishing income ranges …" at bounding box center [400, 450] width 453 height 39
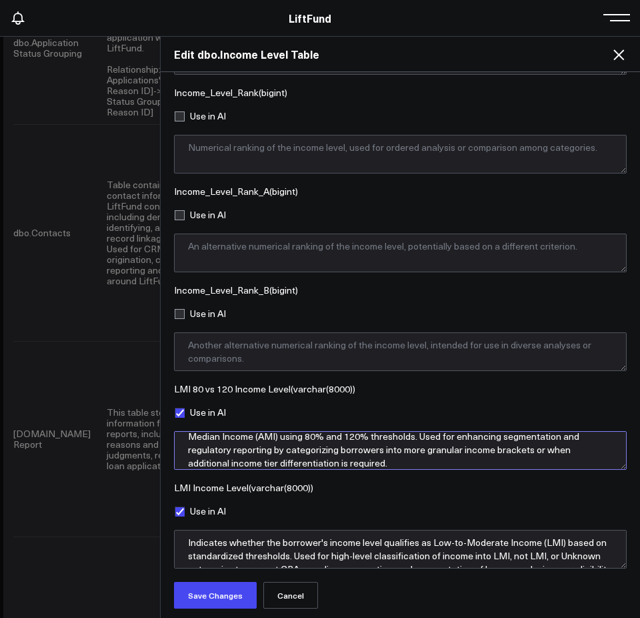
click at [417, 452] on textarea "Expands on the LMI Income level classification by distinguishing income ranges …" at bounding box center [400, 450] width 453 height 39
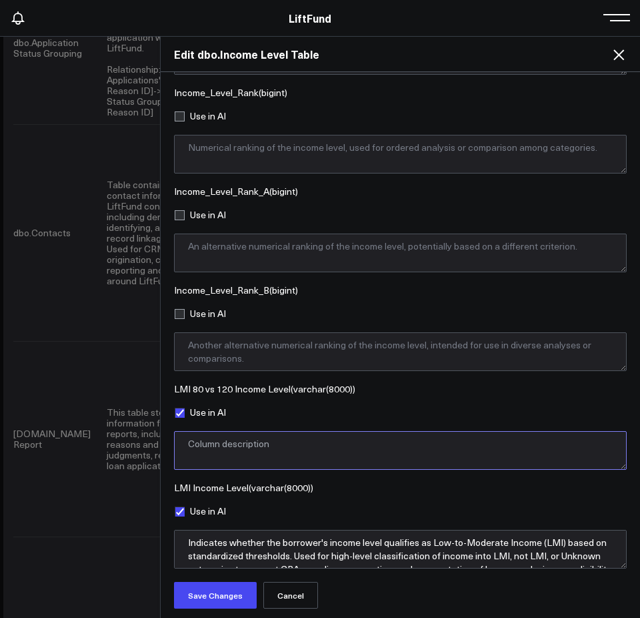
scroll to position [0, 0]
paste textarea "Expands on the LMI Income level classification by distinguishing income ranges …"
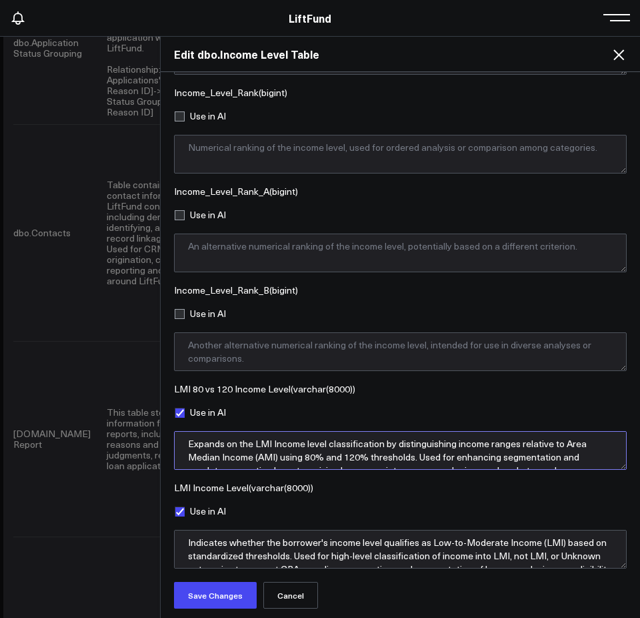
scroll to position [21, 0]
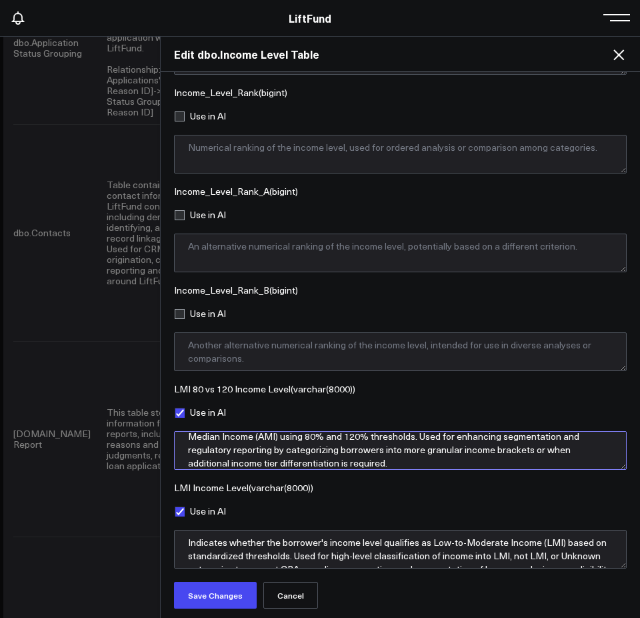
type textarea "Expands on the LMI Income level classification by distinguishing income ranges …"
click at [286, 454] on textarea "Expands on the LMI Income level classification by distinguishing income ranges …" at bounding box center [400, 450] width 453 height 39
